Goal: Task Accomplishment & Management: Complete application form

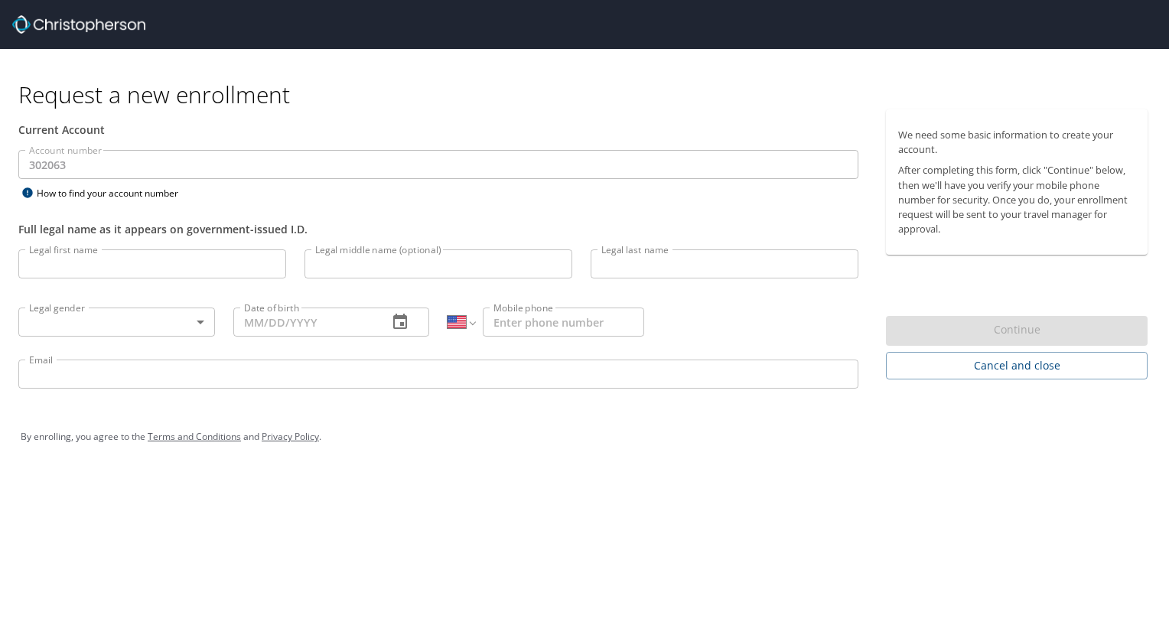
select select "US"
click at [83, 272] on input "Legal first name" at bounding box center [152, 263] width 268 height 29
type input "[PERSON_NAME]"
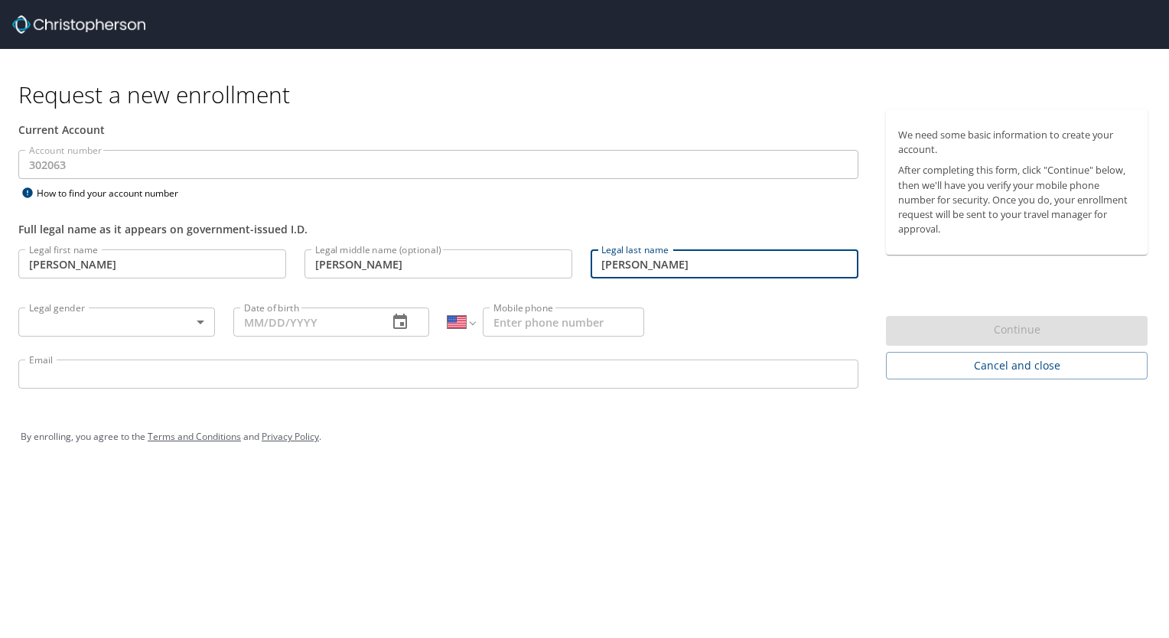
type input "[PERSON_NAME]"
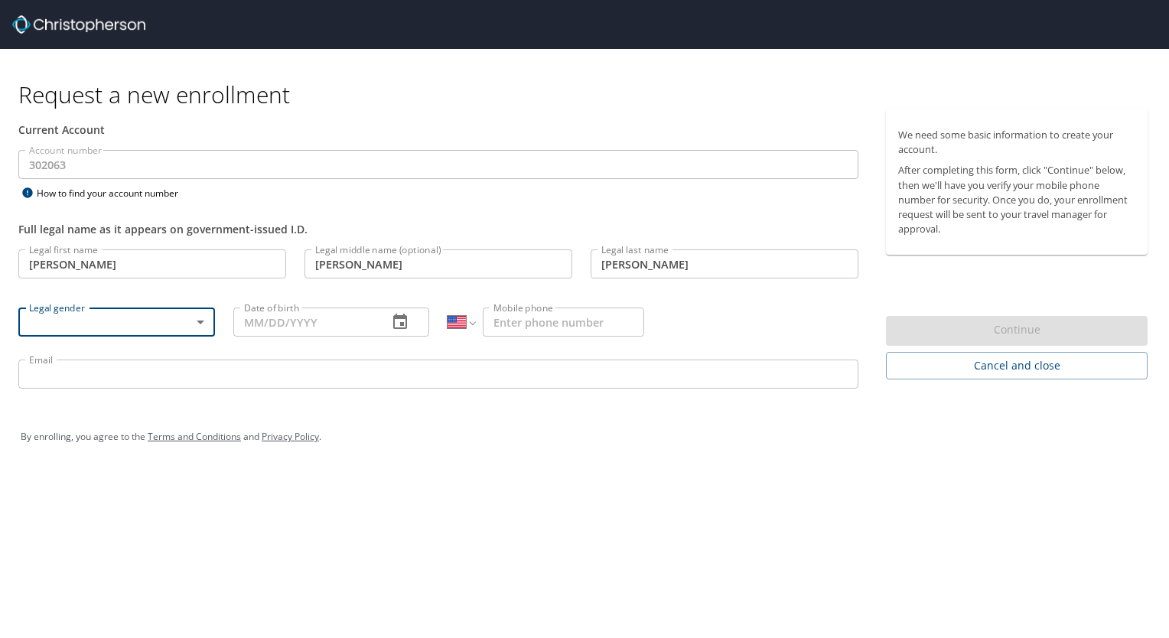
click at [200, 327] on body "Request a new enrollment Current Account Account number 302063 Account number H…" at bounding box center [584, 319] width 1169 height 638
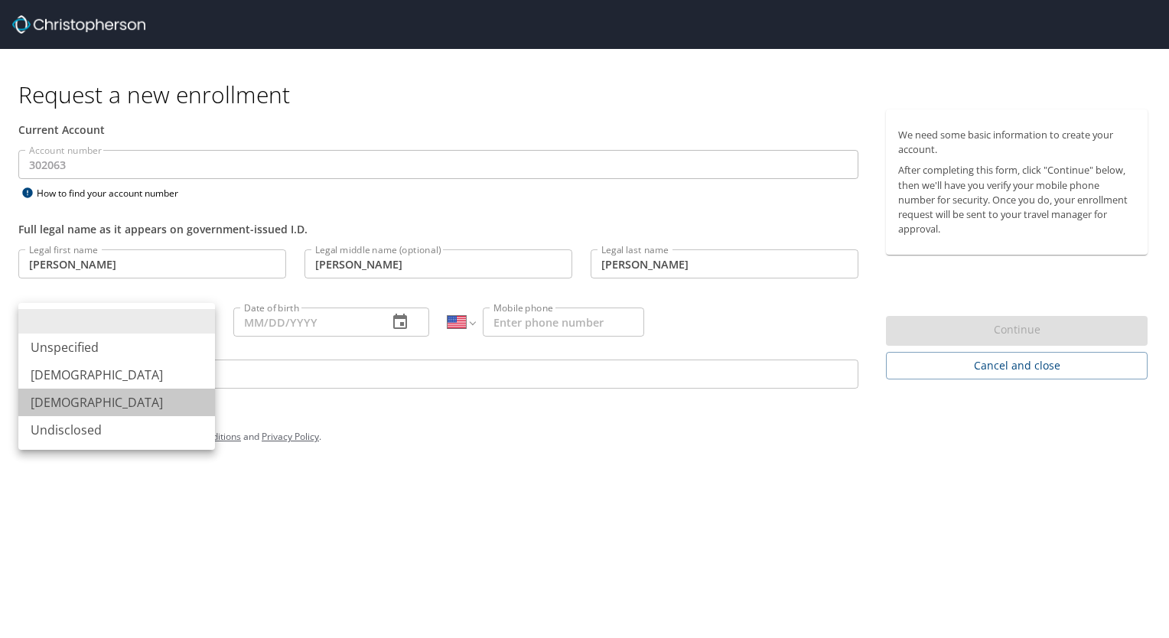
click at [154, 406] on li "[DEMOGRAPHIC_DATA]" at bounding box center [116, 403] width 197 height 28
type input "[DEMOGRAPHIC_DATA]"
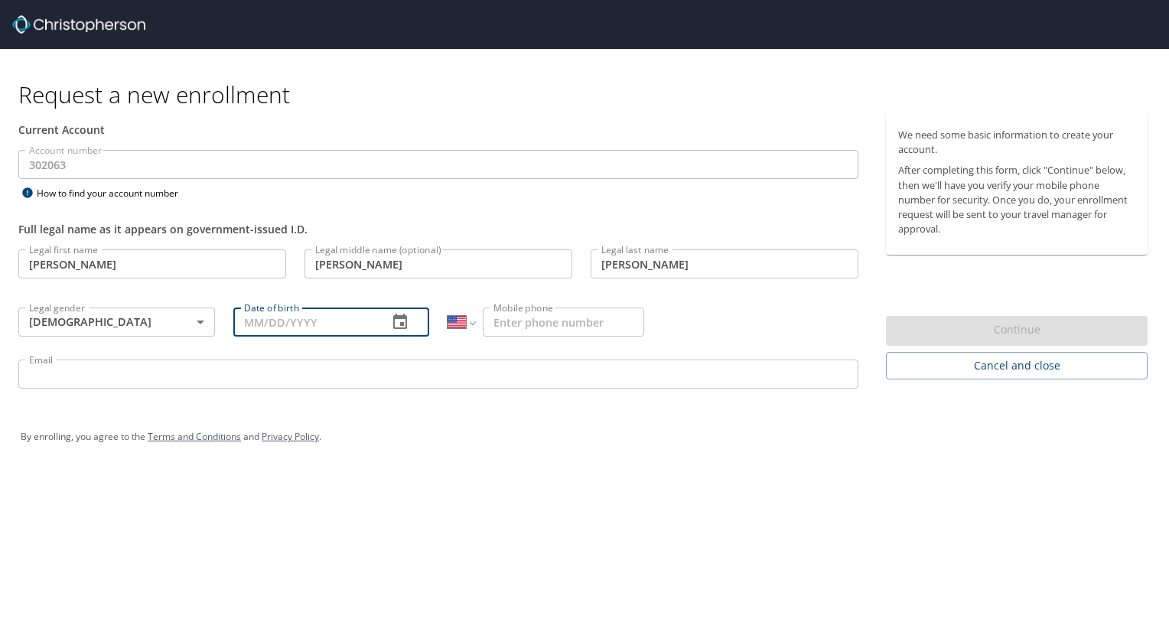
click at [285, 324] on input "Date of birth" at bounding box center [304, 322] width 143 height 29
type input "[DATE]"
click at [528, 323] on input "Mobile phone" at bounding box center [563, 322] width 161 height 29
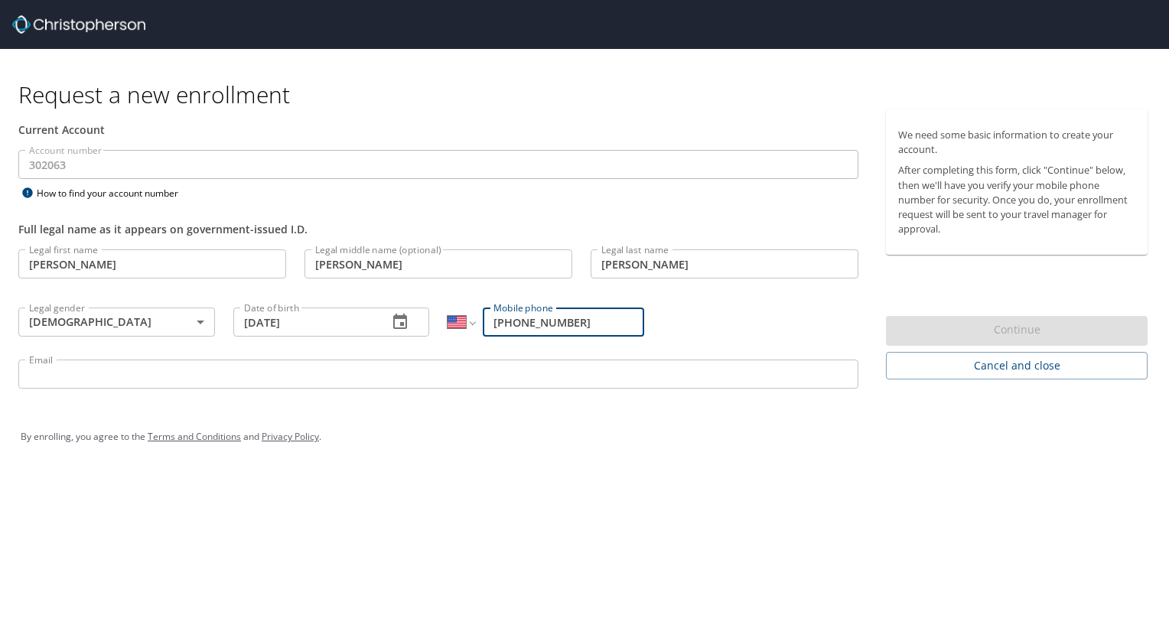
type input "[PHONE_NUMBER]"
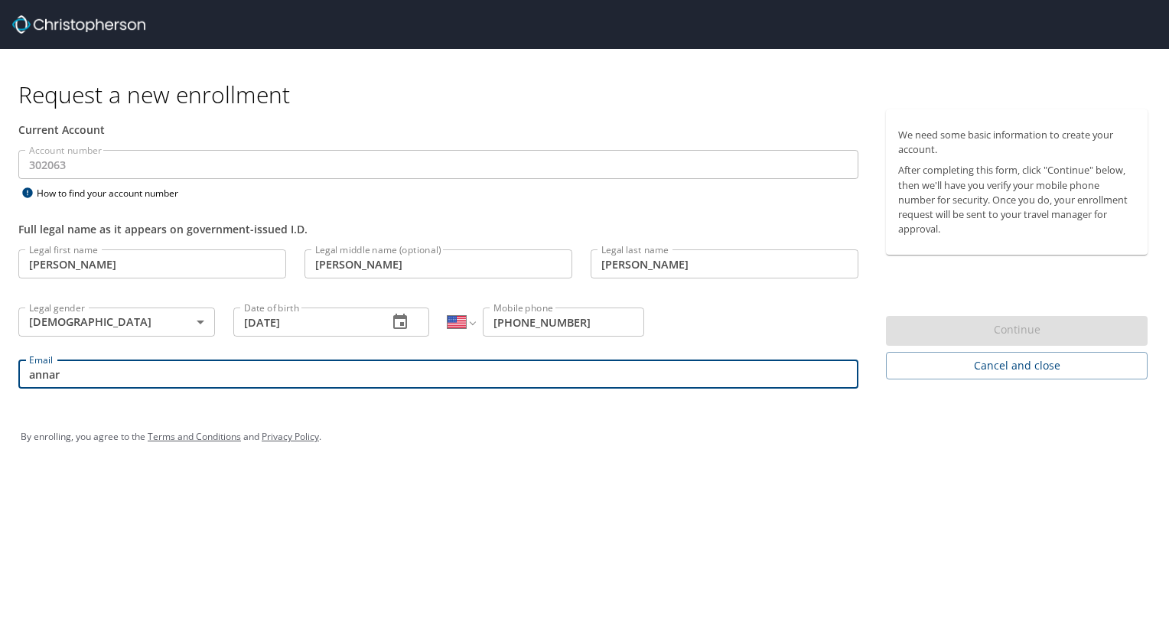
type input "[EMAIL_ADDRESS][DOMAIN_NAME]"
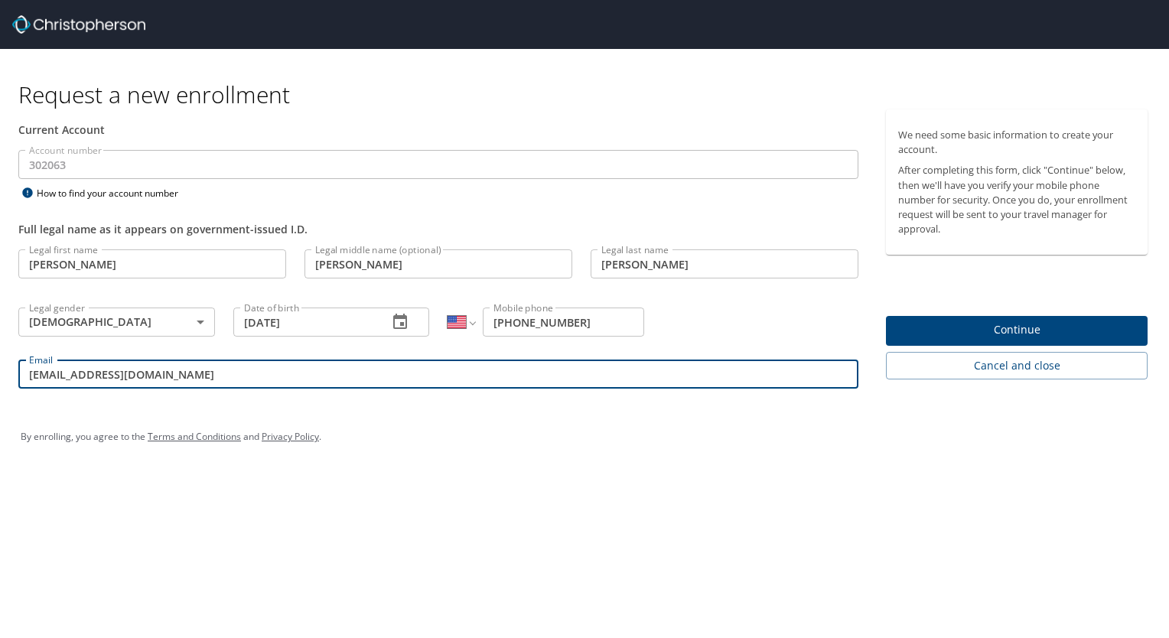
click at [1009, 324] on span "Continue" at bounding box center [1016, 330] width 237 height 19
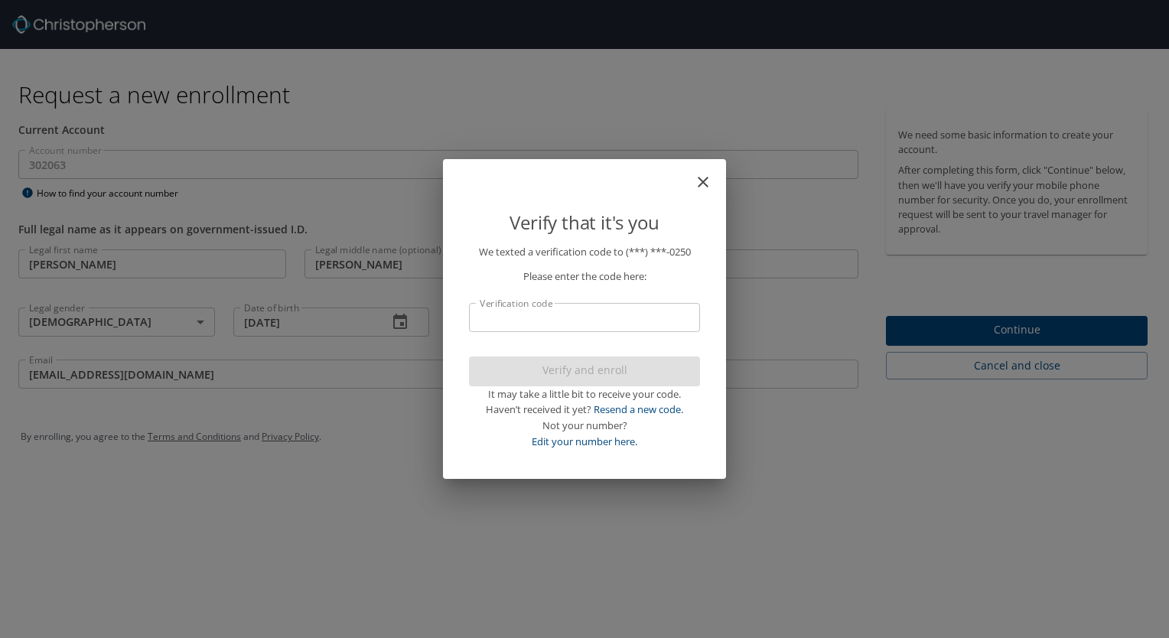
click at [637, 321] on input "Verification code" at bounding box center [584, 317] width 231 height 29
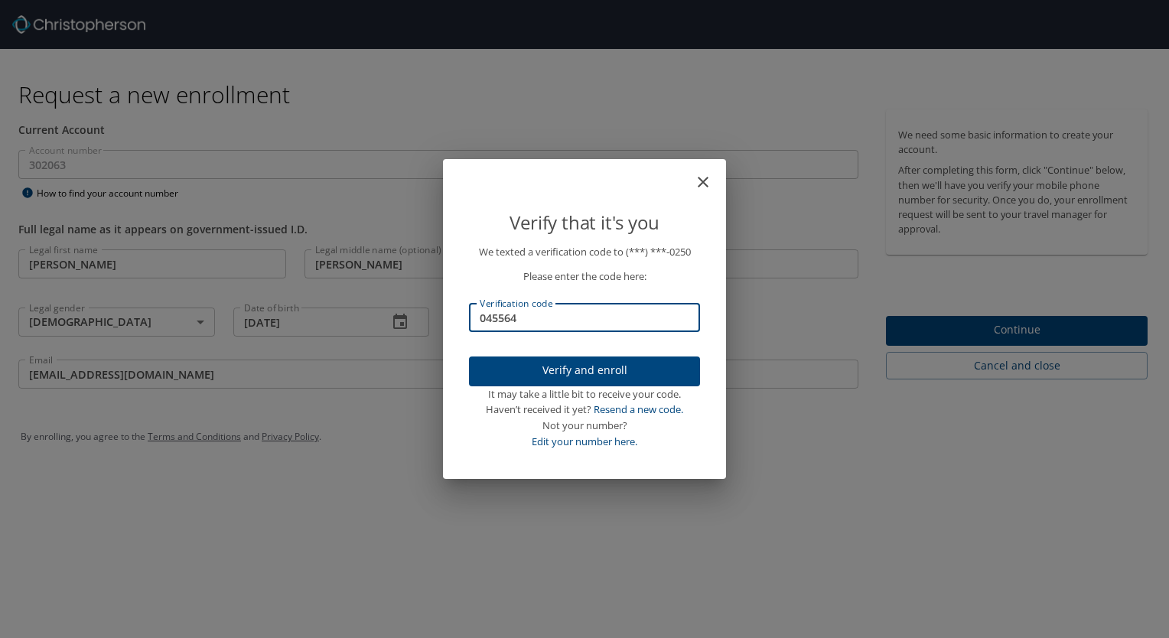
type input "045564"
click at [649, 380] on span "Verify and enroll" at bounding box center [584, 370] width 207 height 19
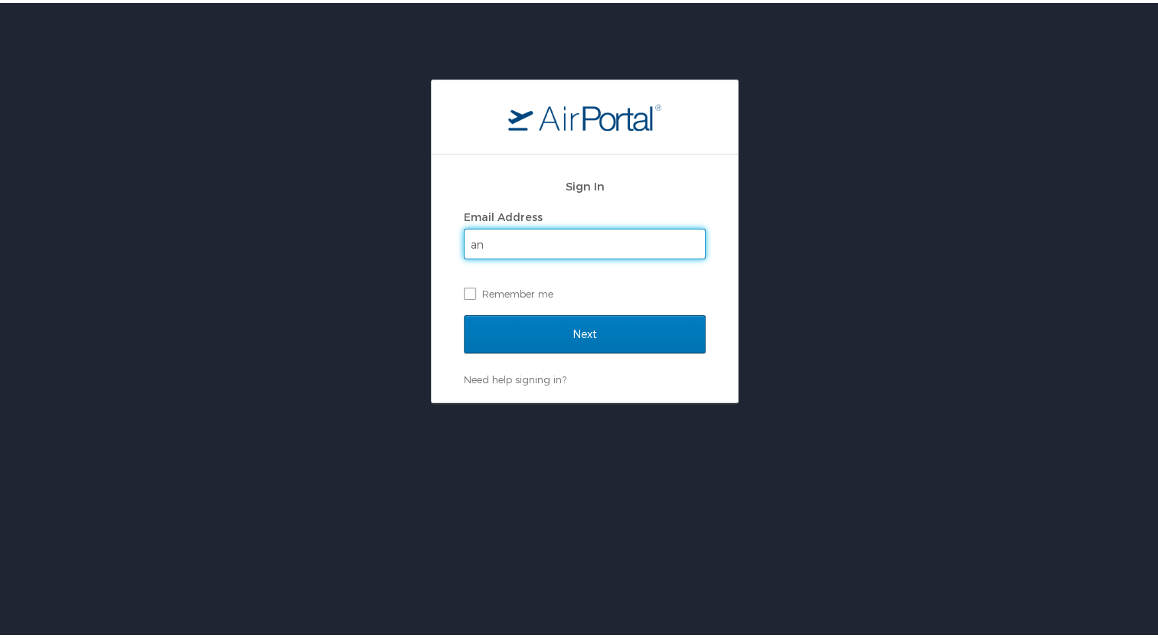
type input "[EMAIL_ADDRESS][DOMAIN_NAME]"
click at [464, 297] on label "Remember me" at bounding box center [585, 290] width 242 height 23
click at [464, 295] on input "Remember me" at bounding box center [469, 290] width 10 height 10
checkbox input "true"
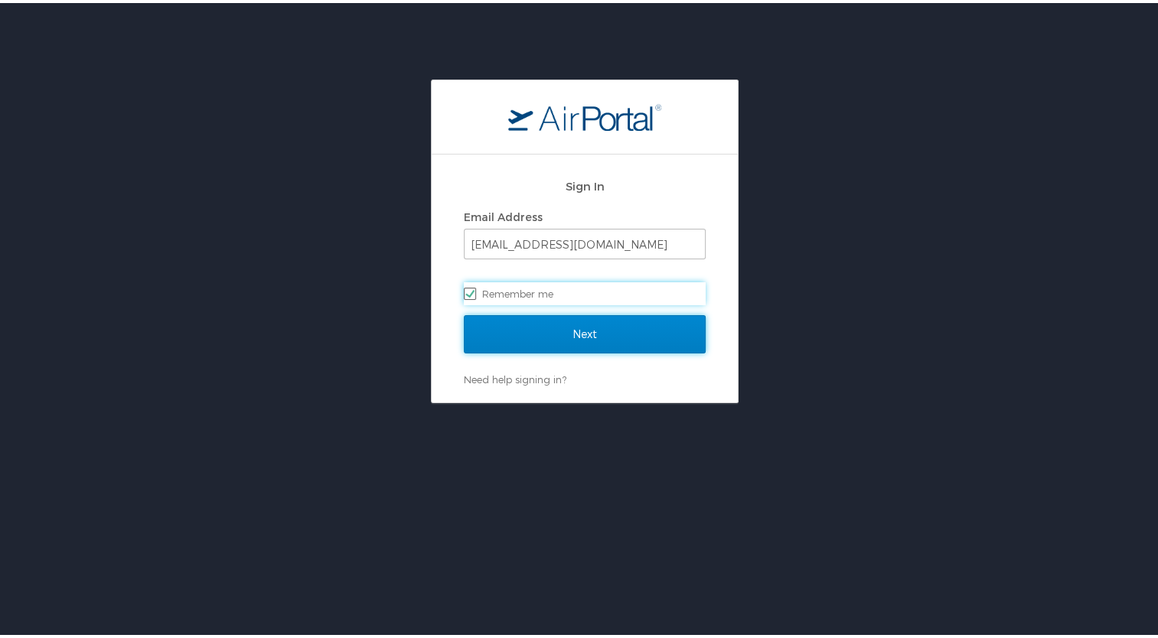
click at [504, 331] on input "Next" at bounding box center [585, 331] width 242 height 38
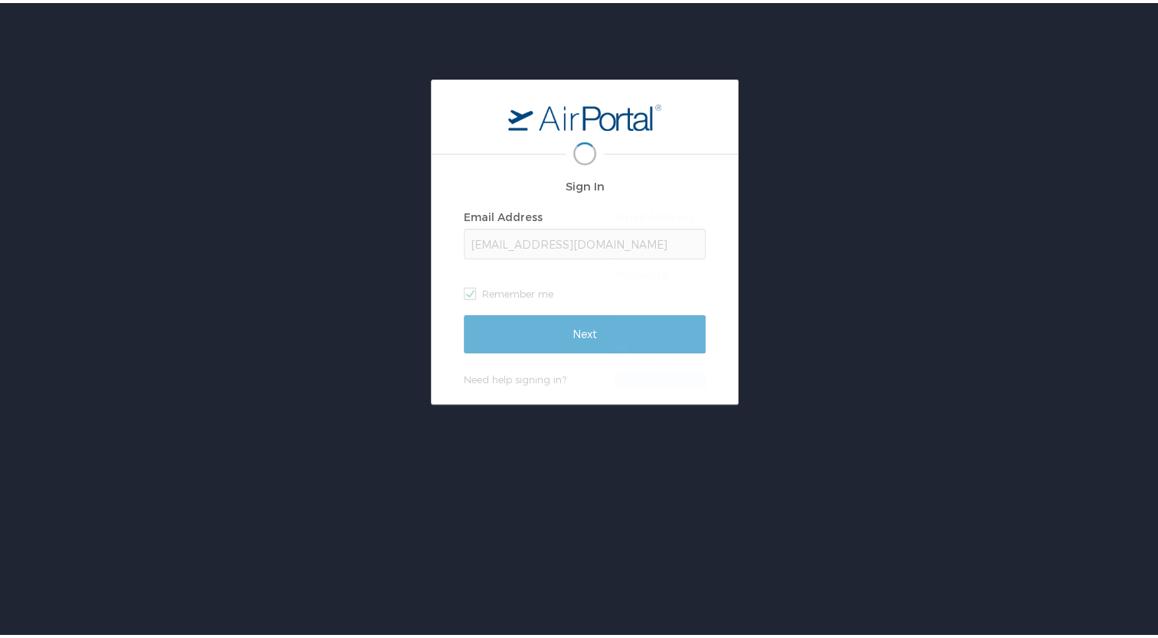
scroll to position [0, 2]
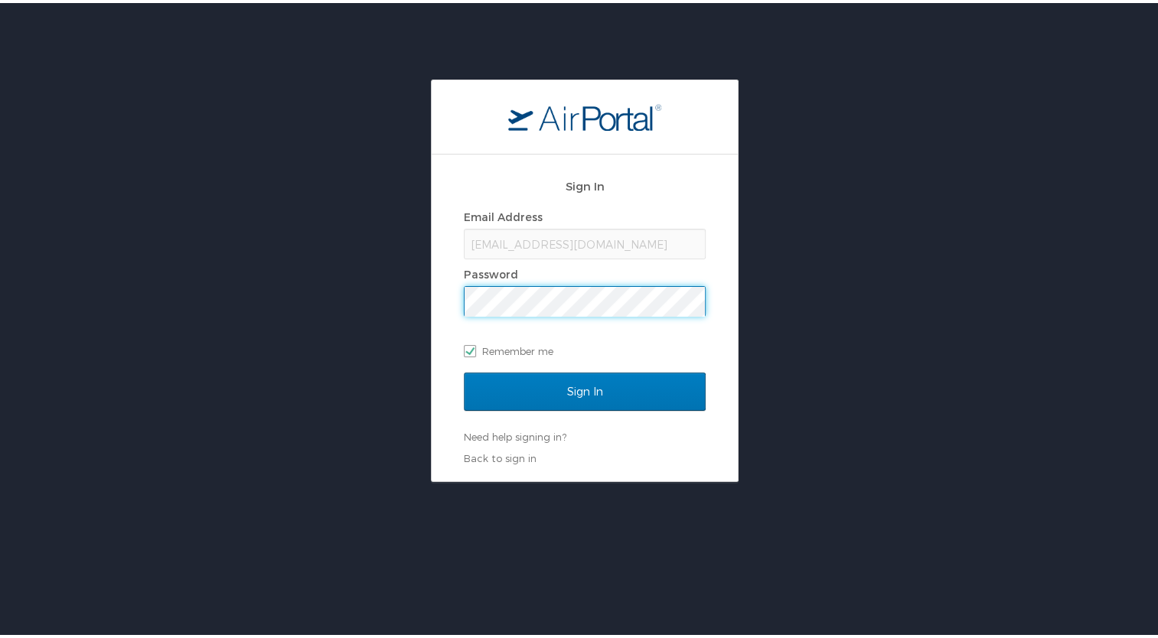
click at [464, 370] on input "Sign In" at bounding box center [585, 389] width 242 height 38
